Goal: Complete application form

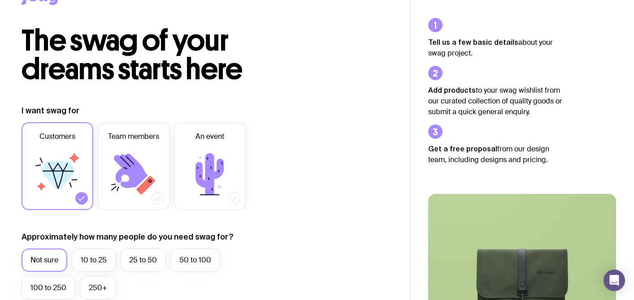
scroll to position [40, 0]
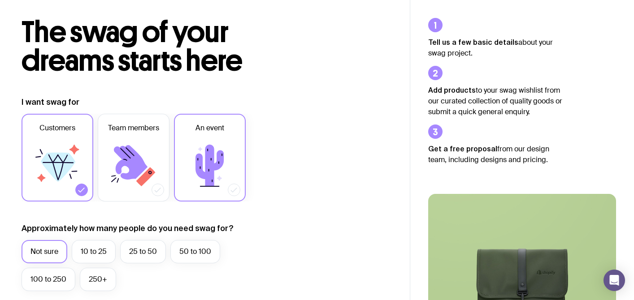
click at [205, 156] on icon at bounding box center [209, 166] width 28 height 42
click at [0, 0] on input "An event" at bounding box center [0, 0] width 0 height 0
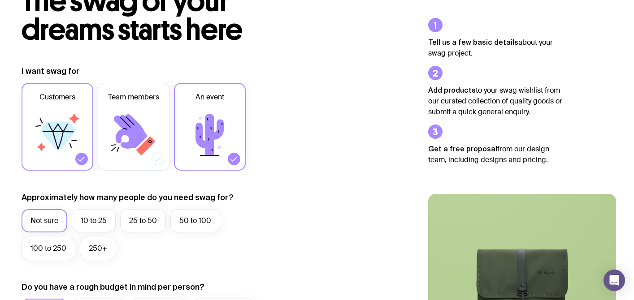
click at [205, 156] on icon at bounding box center [210, 135] width 54 height 54
click at [0, 0] on input "An event" at bounding box center [0, 0] width 0 height 0
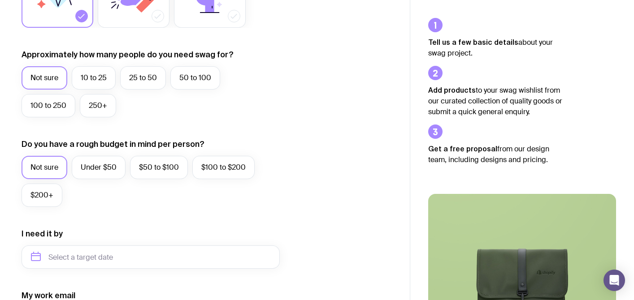
scroll to position [298, 0]
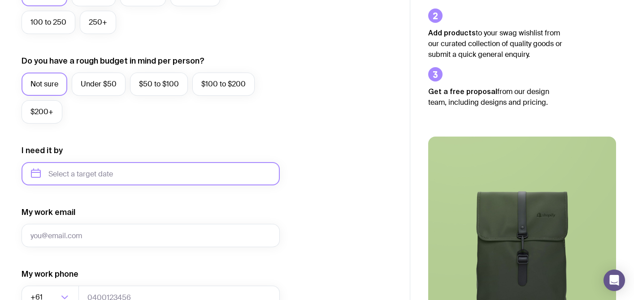
click at [138, 170] on input "text" at bounding box center [151, 173] width 258 height 23
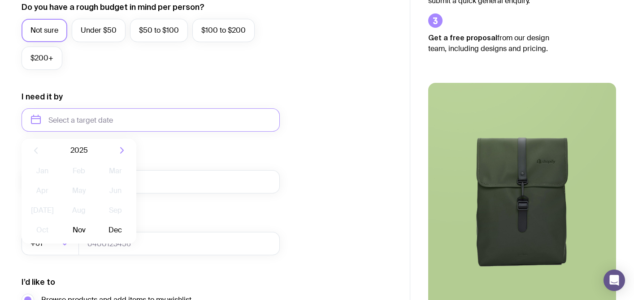
click at [135, 139] on div "2025" at bounding box center [79, 150] width 115 height 23
click at [190, 164] on div "My work email" at bounding box center [151, 173] width 258 height 40
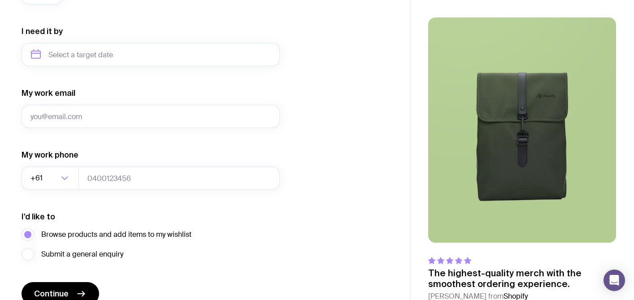
scroll to position [462, 0]
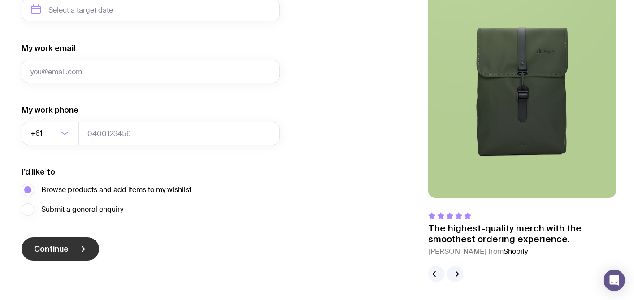
click at [79, 250] on icon "submit" at bounding box center [81, 249] width 11 height 11
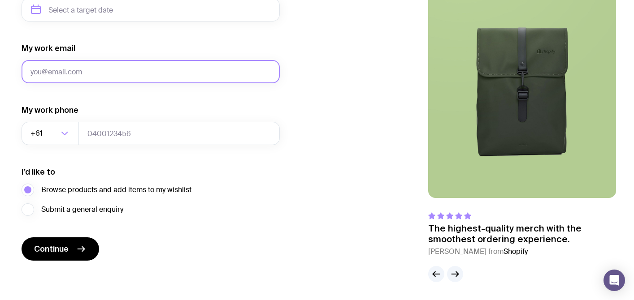
click at [160, 76] on input "My work email" at bounding box center [151, 71] width 258 height 23
type input "[DATE][EMAIL_ADDRESS][DOMAIN_NAME]"
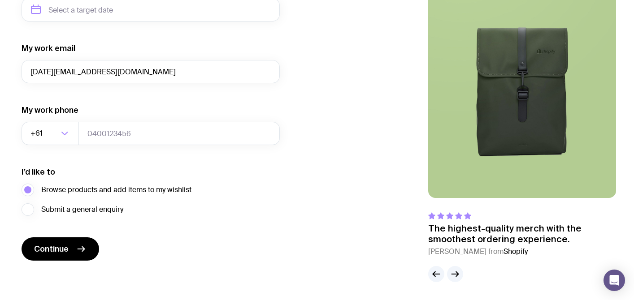
click at [264, 105] on div "My work phone +61 Loading..." at bounding box center [151, 125] width 258 height 40
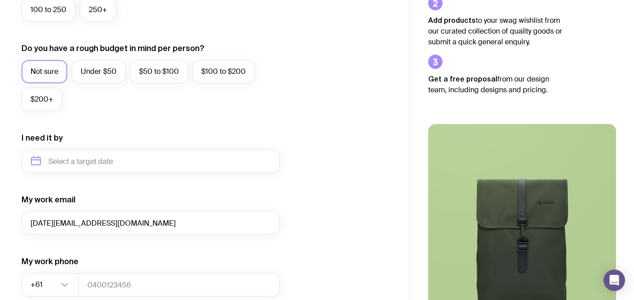
scroll to position [417, 0]
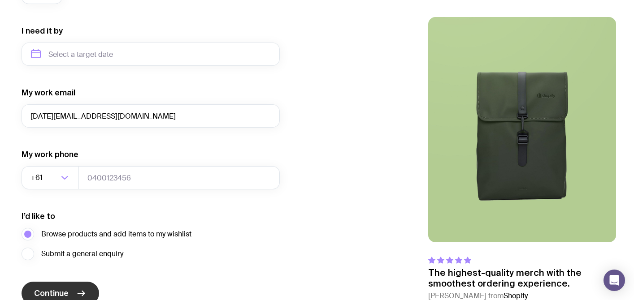
click at [84, 287] on button "Continue" at bounding box center [61, 293] width 78 height 23
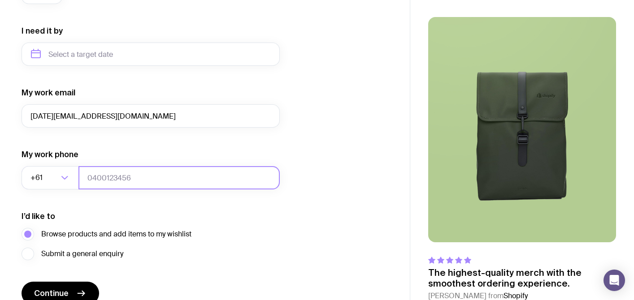
click at [154, 181] on input "tel" at bounding box center [178, 177] width 201 height 23
click at [292, 182] on div "I want swag for Customers Team members An event Approximately how many people d…" at bounding box center [205, 12] width 367 height 585
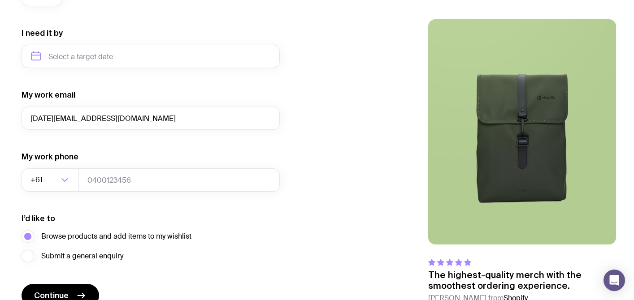
scroll to position [462, 0]
